Goal: Information Seeking & Learning: Learn about a topic

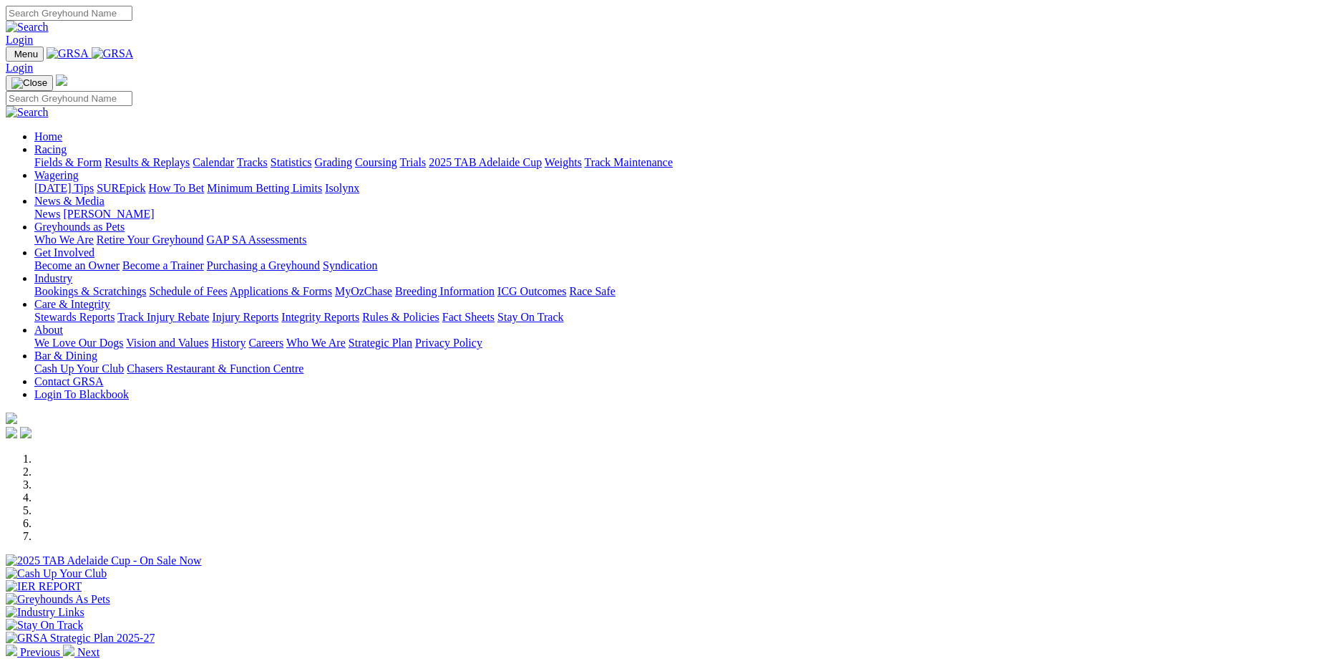
scroll to position [286, 0]
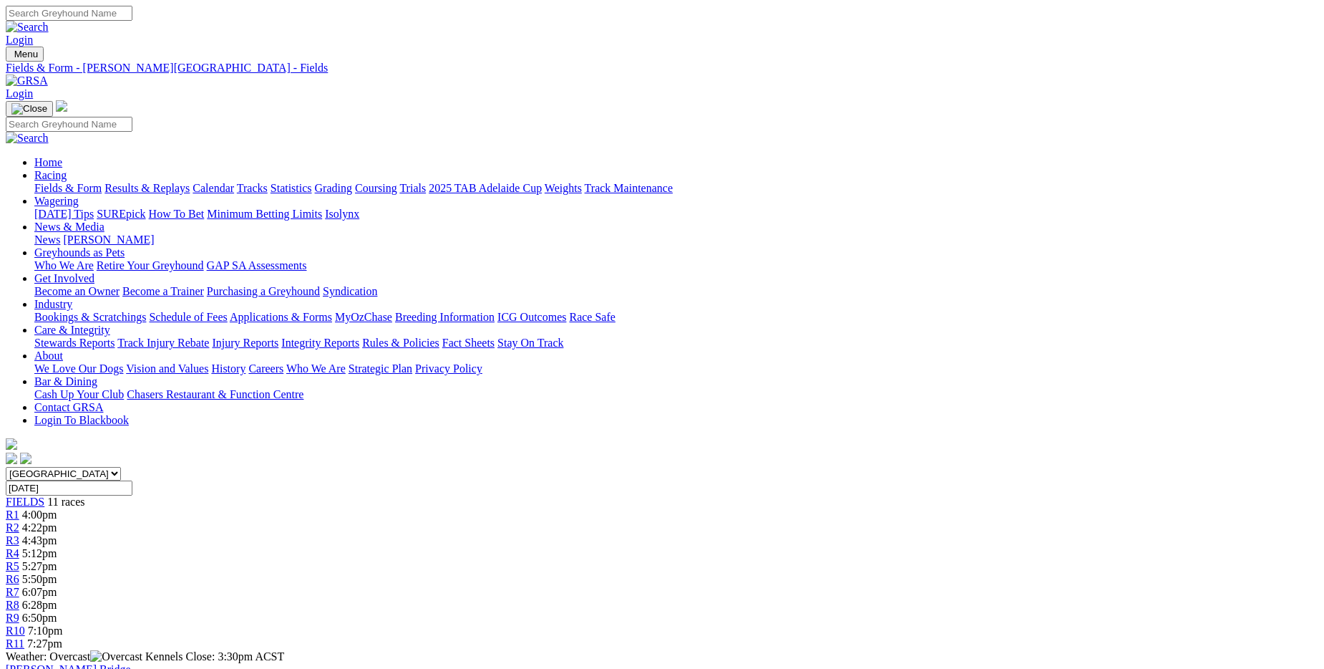
click at [102, 182] on link "Fields & Form" at bounding box center [67, 188] width 67 height 12
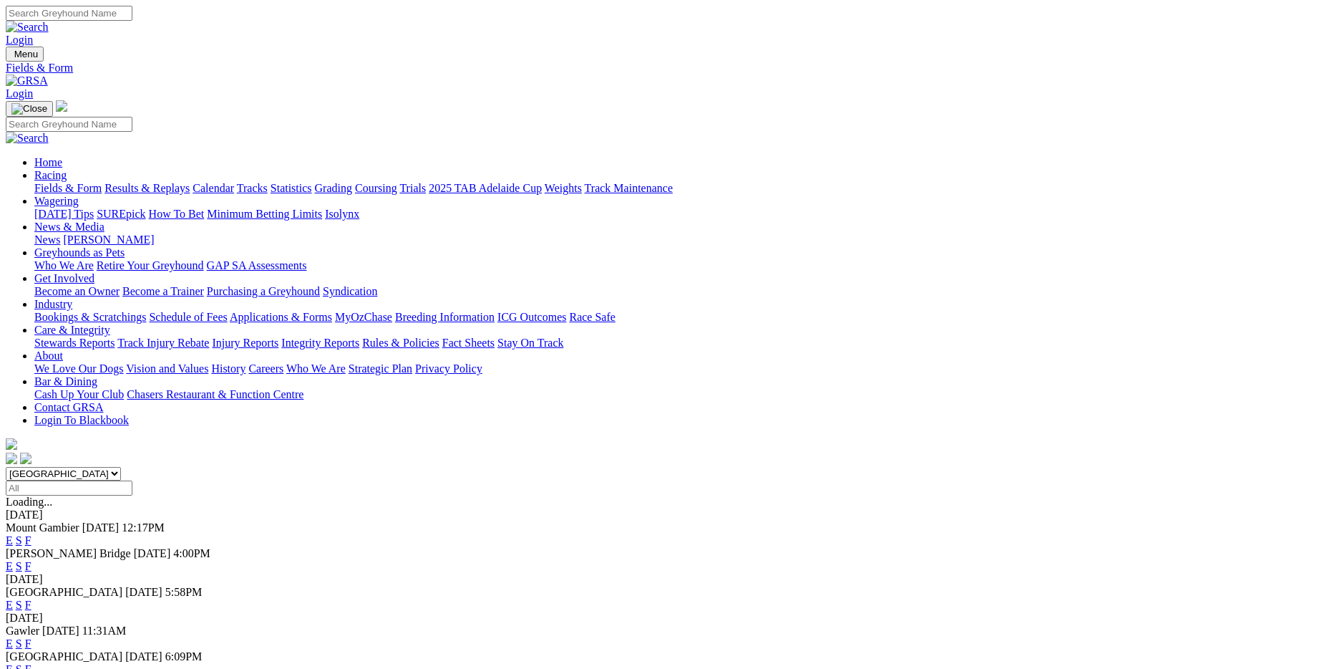
click at [32, 599] on link "F" at bounding box center [28, 605] width 6 height 12
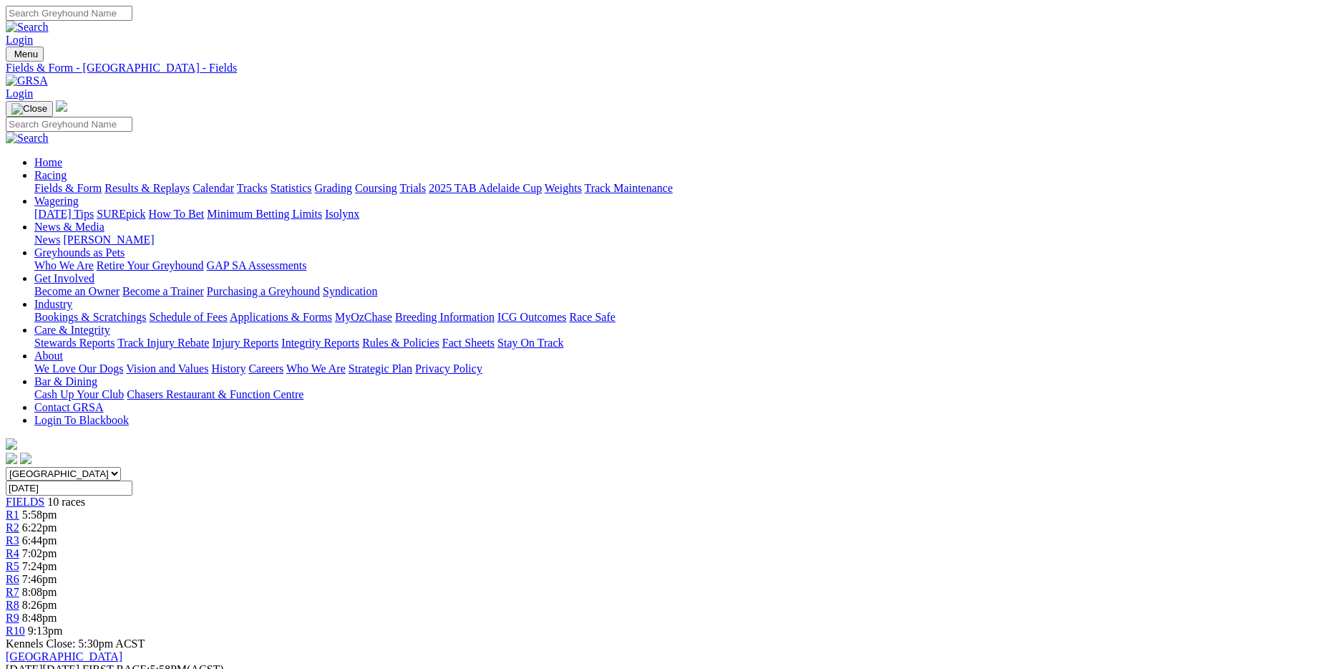
click at [102, 182] on link "Fields & Form" at bounding box center [67, 188] width 67 height 12
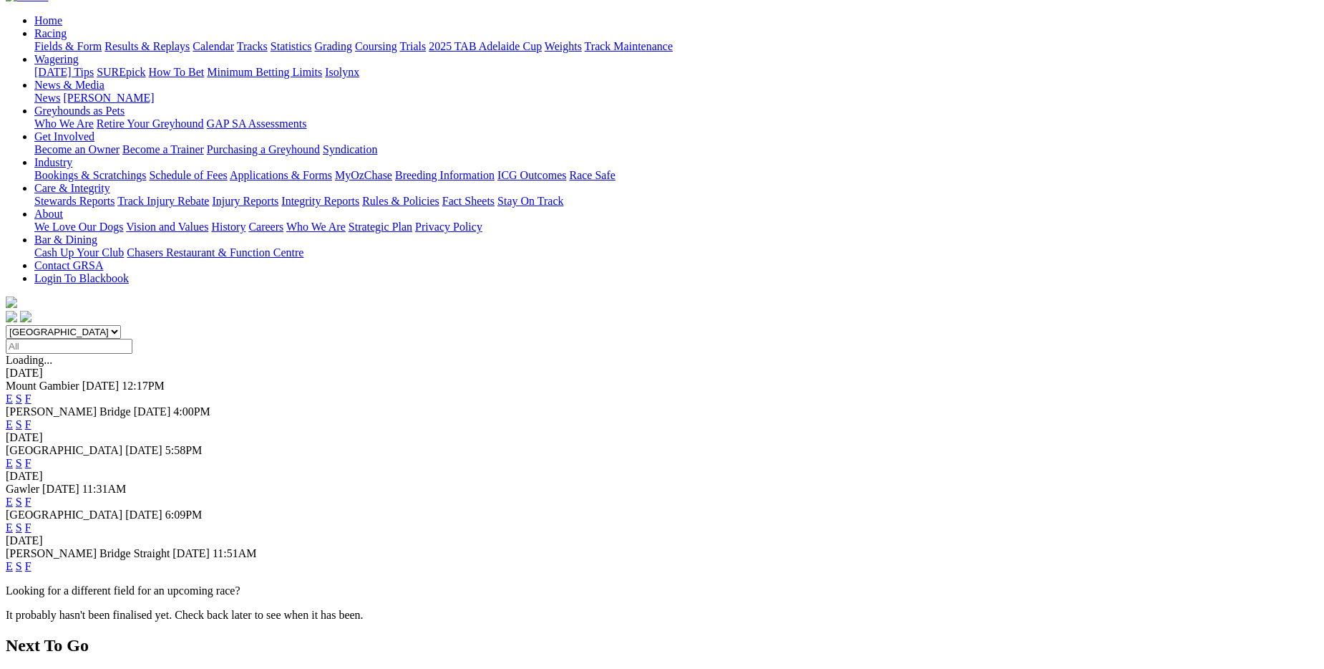
scroll to position [215, 0]
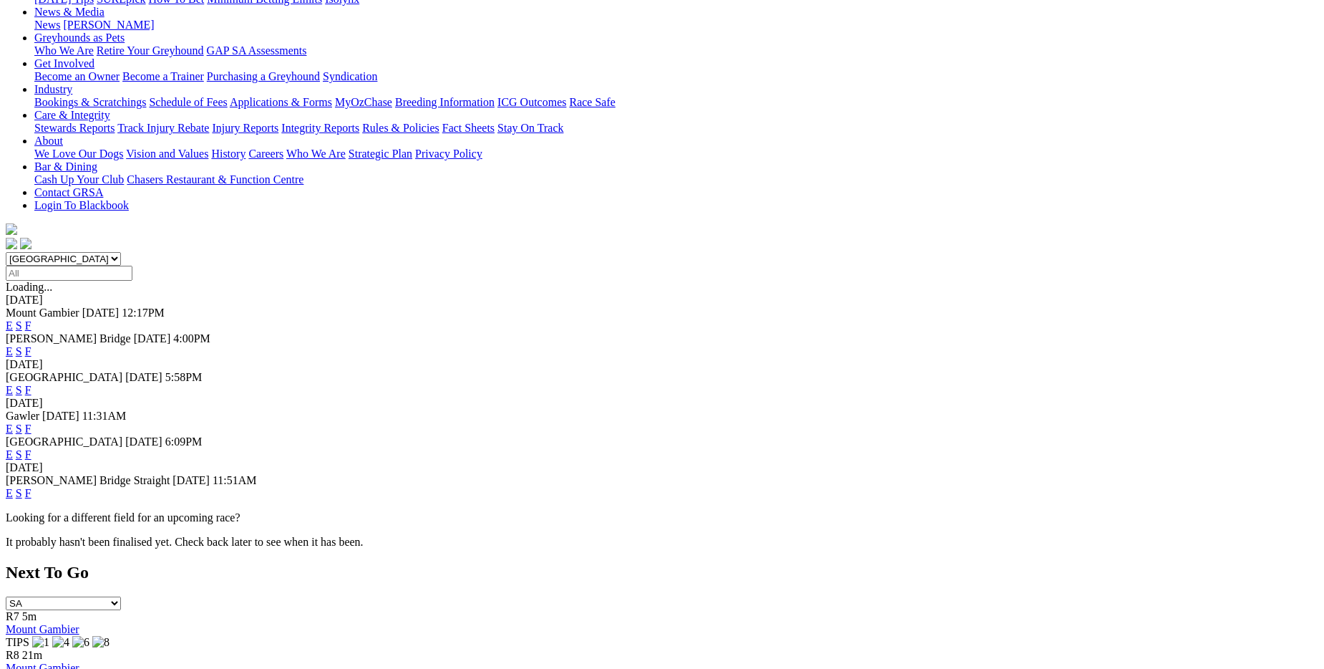
click at [32, 448] on link "F" at bounding box center [28, 454] width 6 height 12
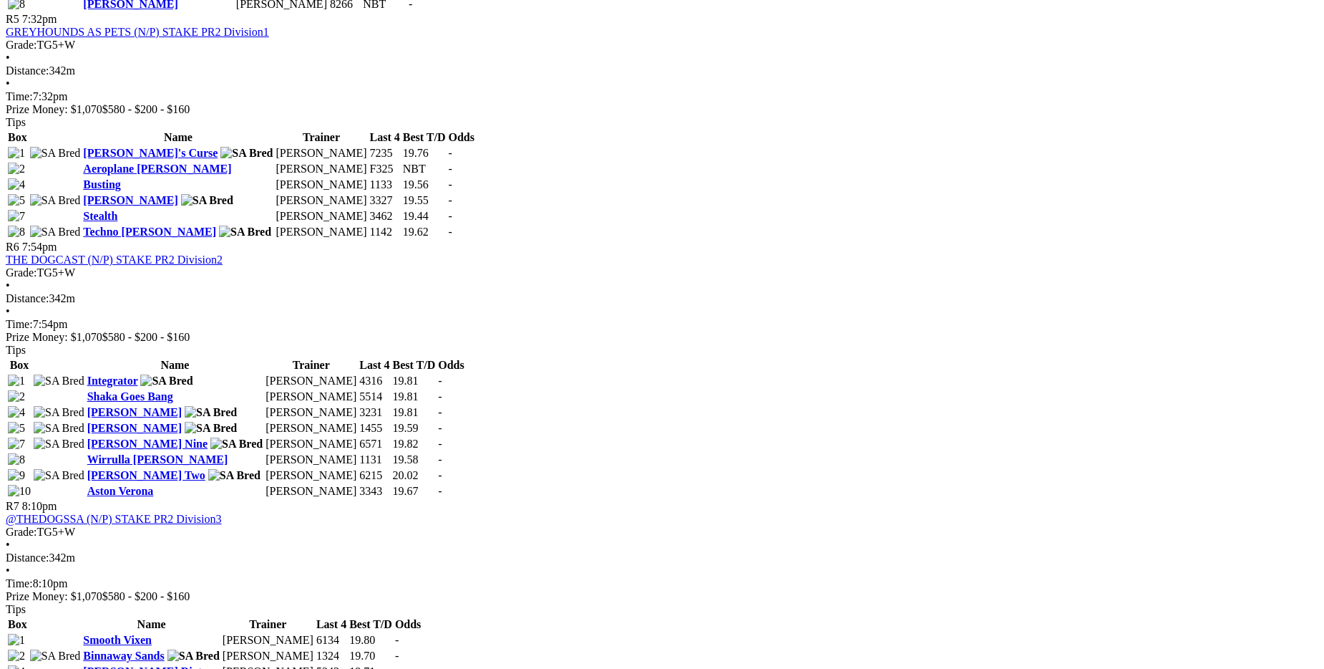
scroll to position [1647, 0]
